Goal: Task Accomplishment & Management: Manage account settings

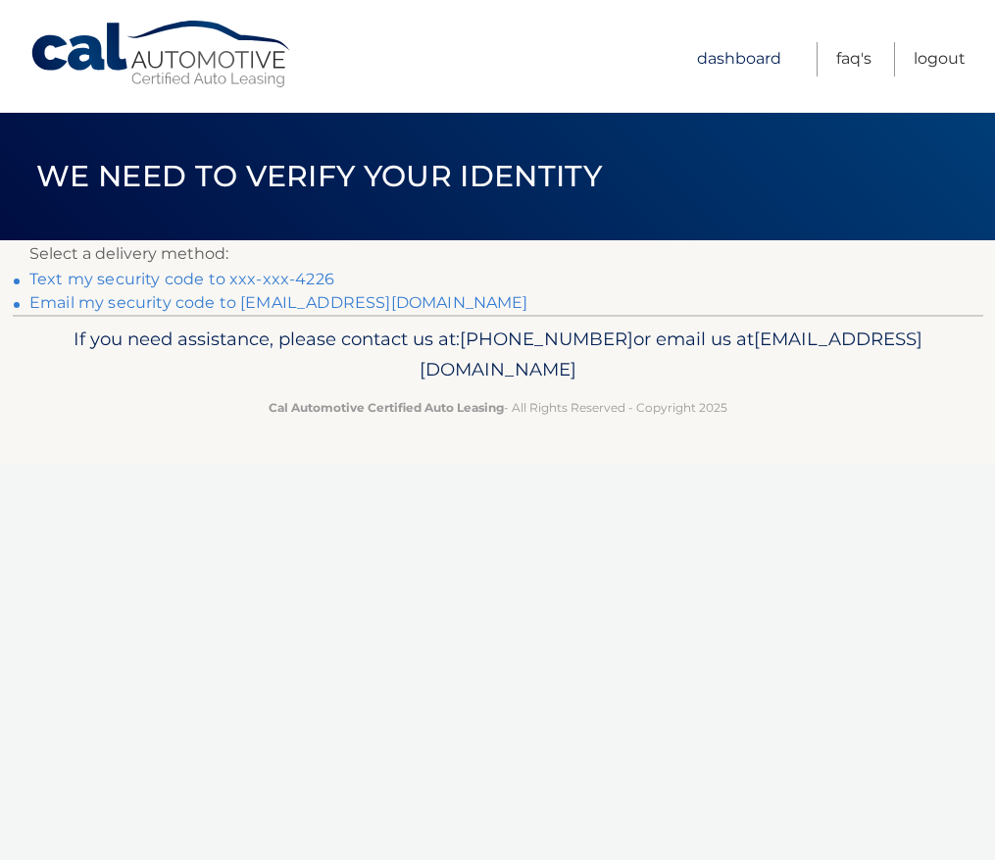
click at [743, 50] on link "Dashboard" at bounding box center [739, 59] width 84 height 34
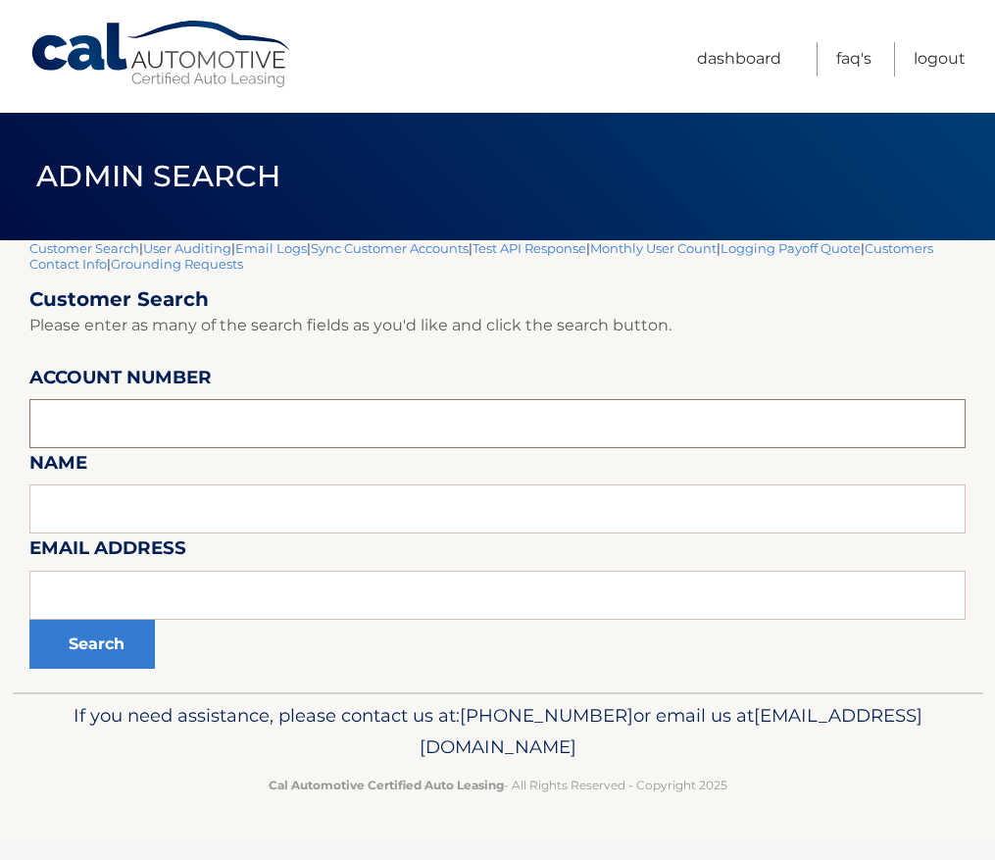
paste input "44456016559"
type input "44456016559"
click at [74, 623] on button "Search" at bounding box center [91, 643] width 125 height 49
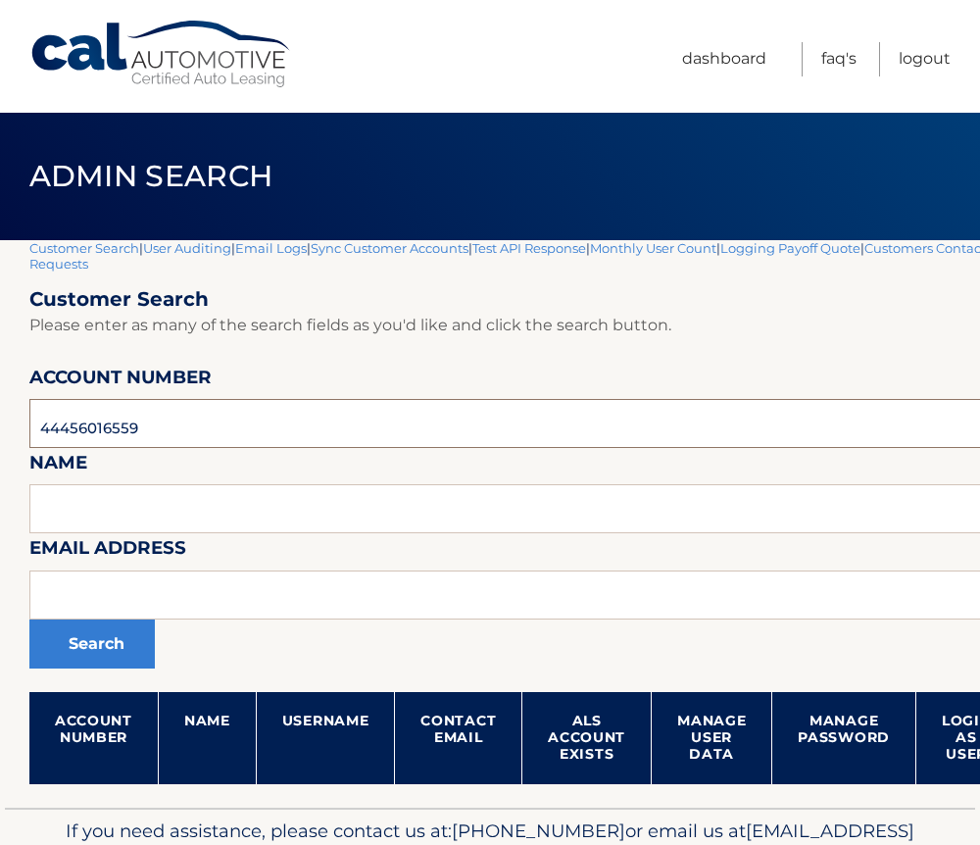
drag, startPoint x: 162, startPoint y: 430, endPoint x: -195, endPoint y: 443, distance: 357.0
click at [0, 443] on html "Cal Automotive Menu Dashboard FAQ's Logout" at bounding box center [490, 422] width 980 height 845
click at [222, 594] on input "text" at bounding box center [578, 594] width 1099 height 49
paste input "[EMAIL_ADDRESS][DOMAIN_NAME]"
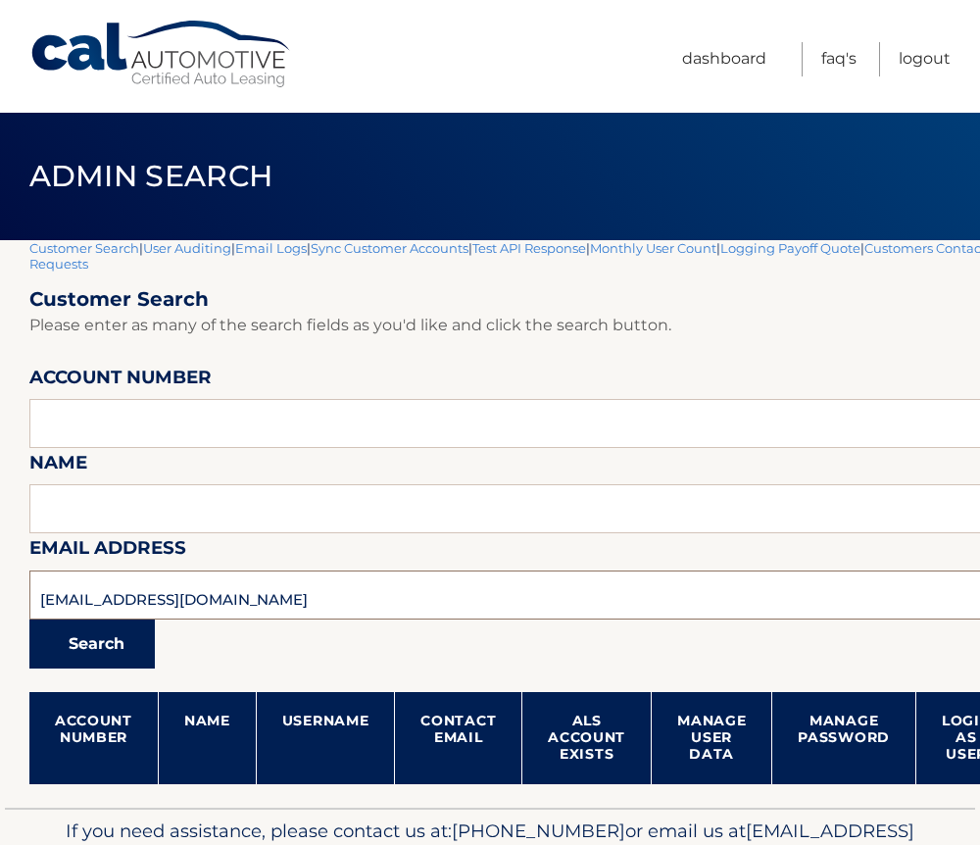
type input "[EMAIL_ADDRESS][DOMAIN_NAME]"
click at [95, 644] on button "Search" at bounding box center [91, 643] width 125 height 49
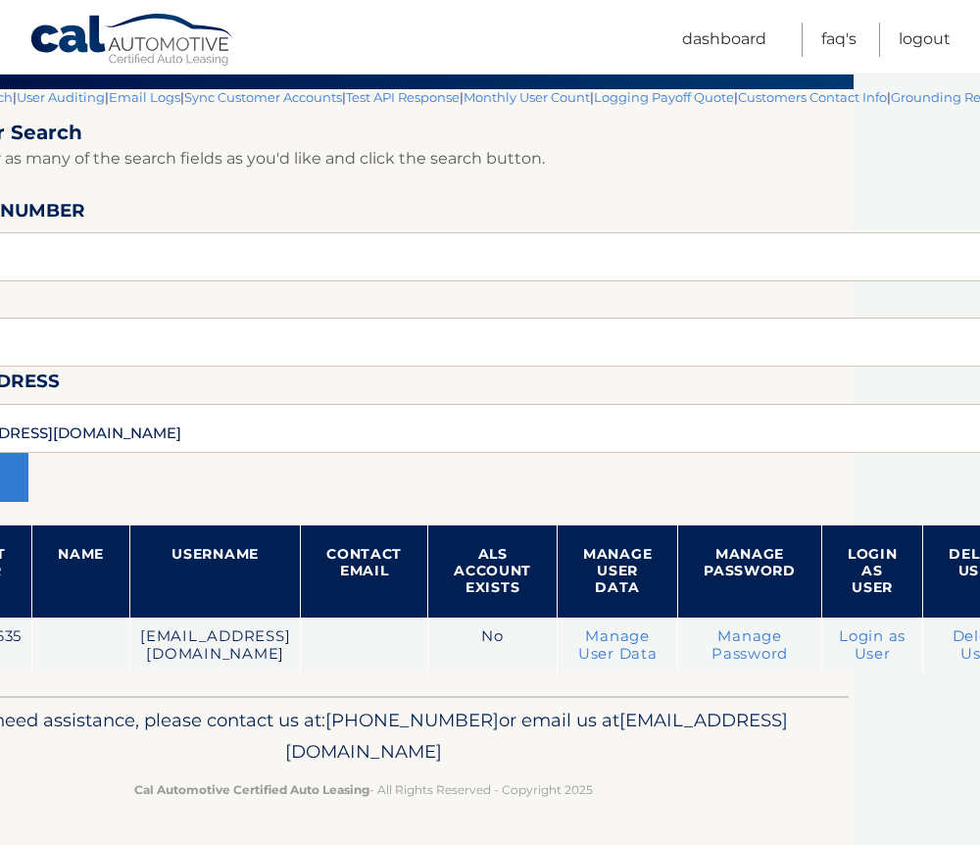
scroll to position [167, 177]
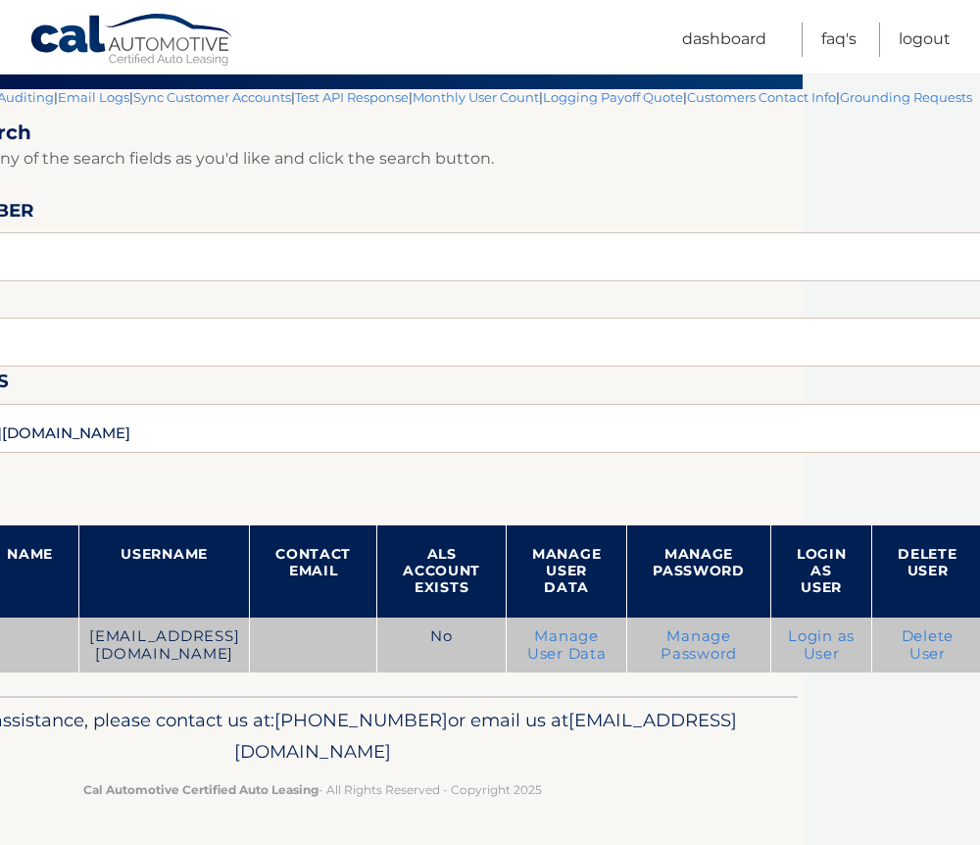
click at [908, 643] on link "Delete User" at bounding box center [928, 644] width 53 height 35
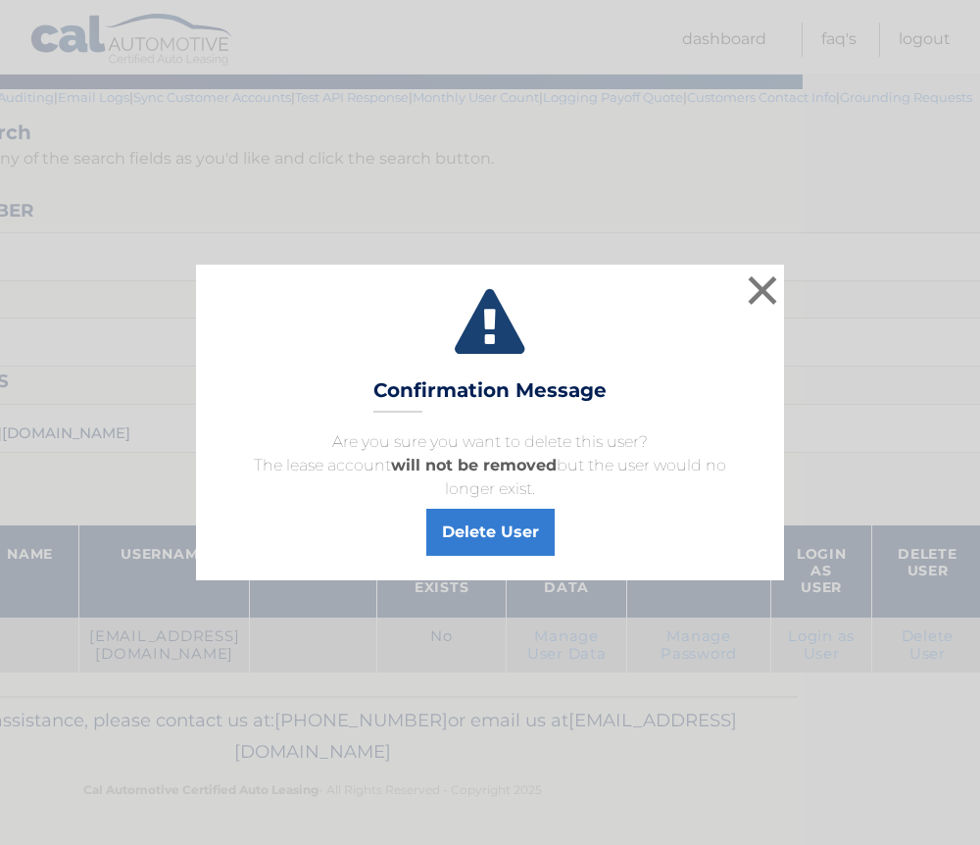
scroll to position [152, 163]
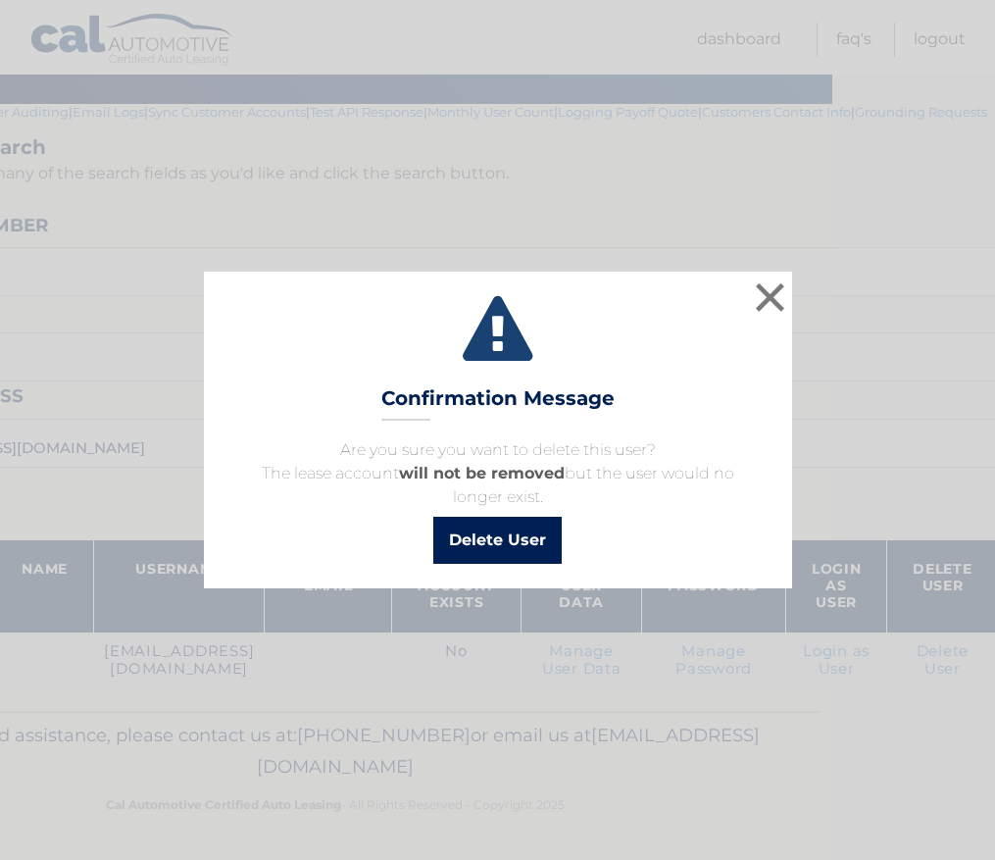
click at [509, 541] on button "Delete User" at bounding box center [497, 540] width 128 height 47
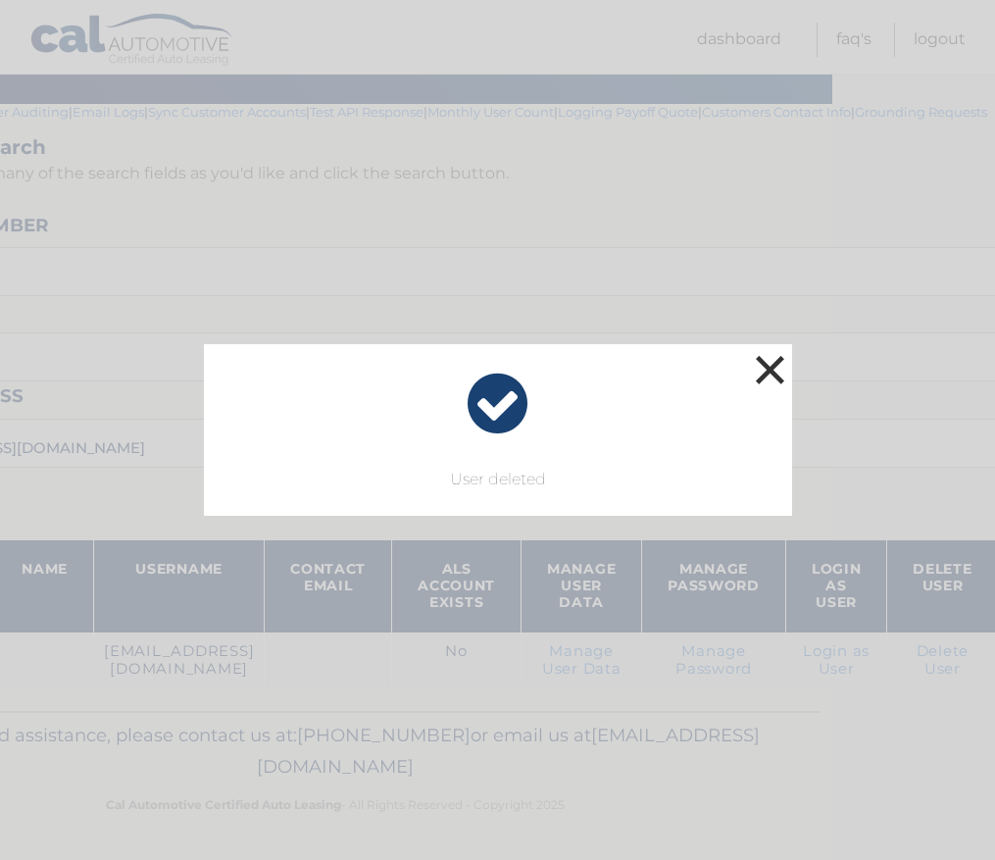
click at [768, 372] on button "×" at bounding box center [770, 369] width 39 height 39
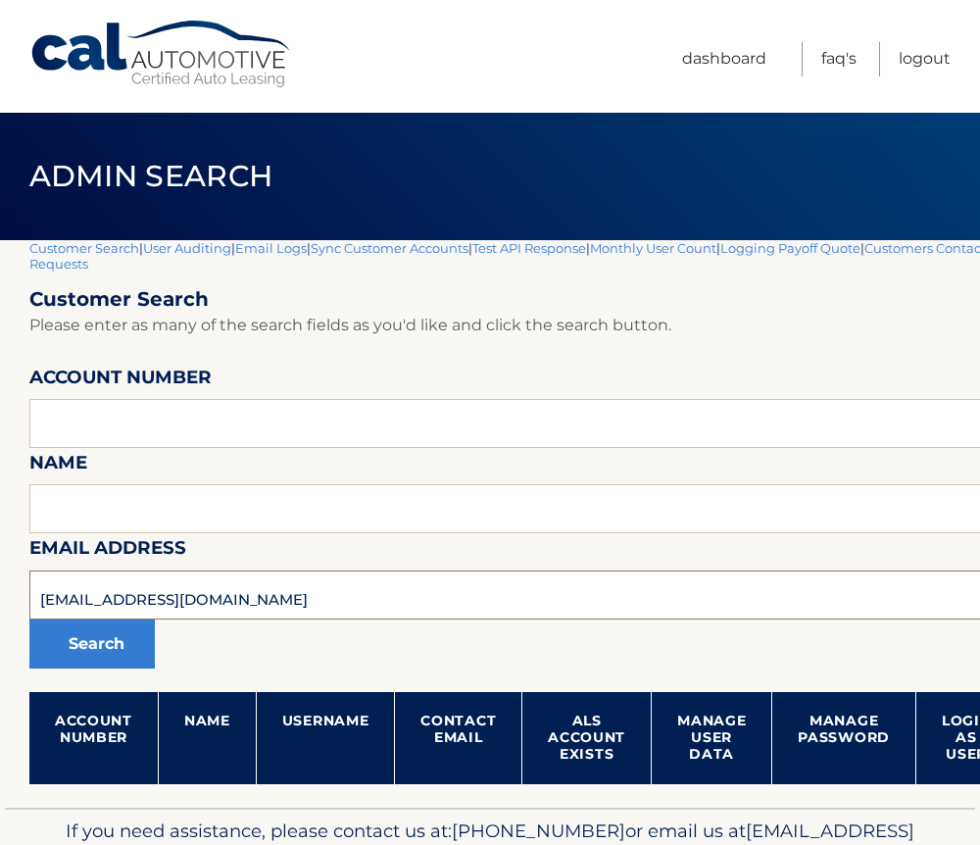
drag, startPoint x: 248, startPoint y: 598, endPoint x: -38, endPoint y: 566, distance: 288.0
click at [0, 566] on html "Cal Automotive Menu Dashboard FAQ's Logout" at bounding box center [490, 422] width 980 height 845
click at [170, 400] on input "text" at bounding box center [578, 423] width 1099 height 49
click at [304, 577] on input "text" at bounding box center [578, 594] width 1099 height 49
click at [294, 607] on input "text" at bounding box center [578, 594] width 1099 height 49
